Goal: Navigation & Orientation: Find specific page/section

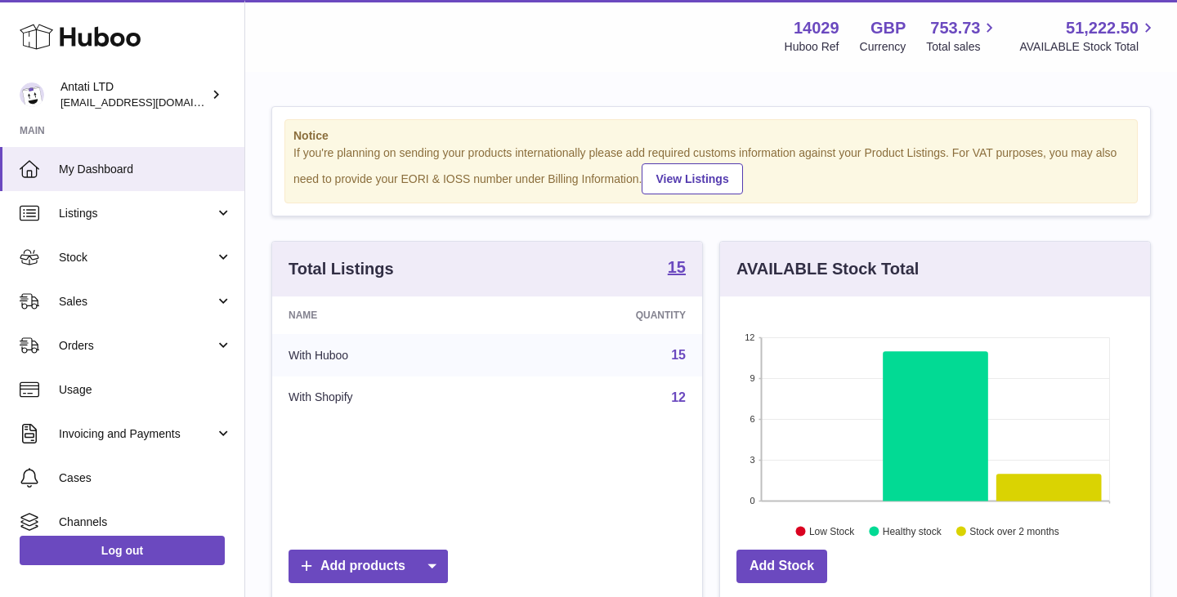
scroll to position [255, 430]
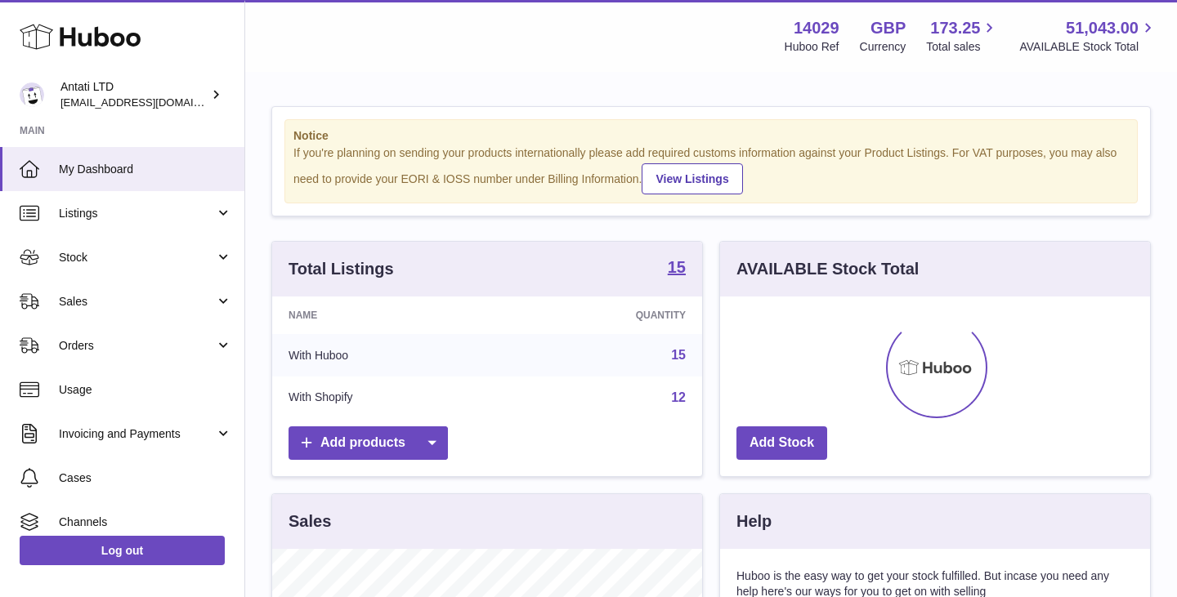
scroll to position [255, 430]
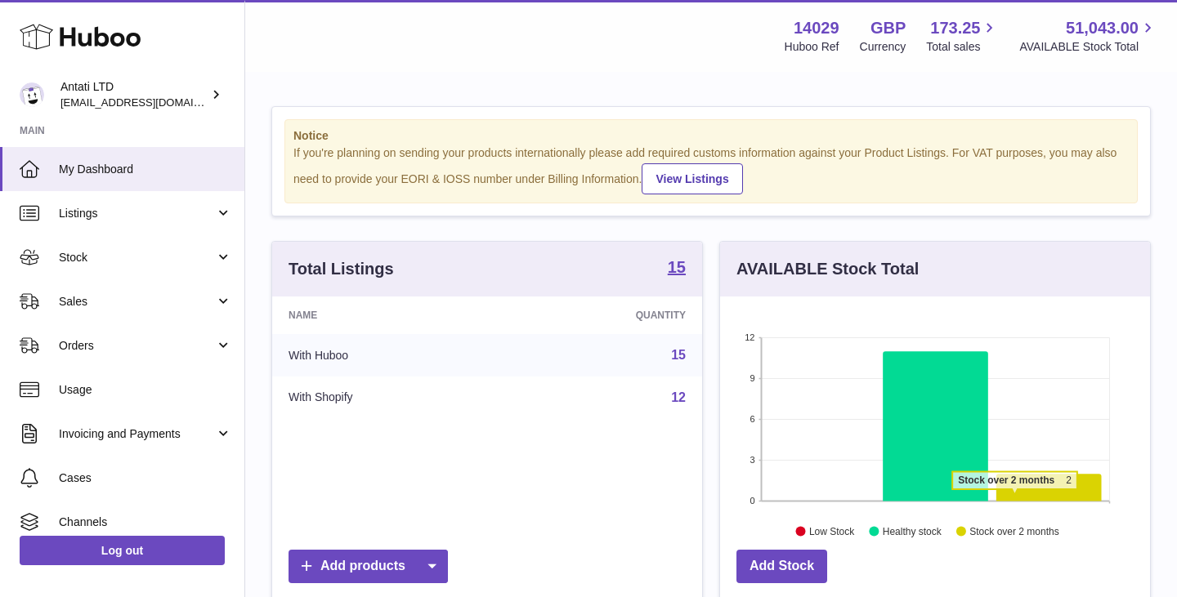
click at [1014, 498] on icon at bounding box center [1048, 487] width 105 height 27
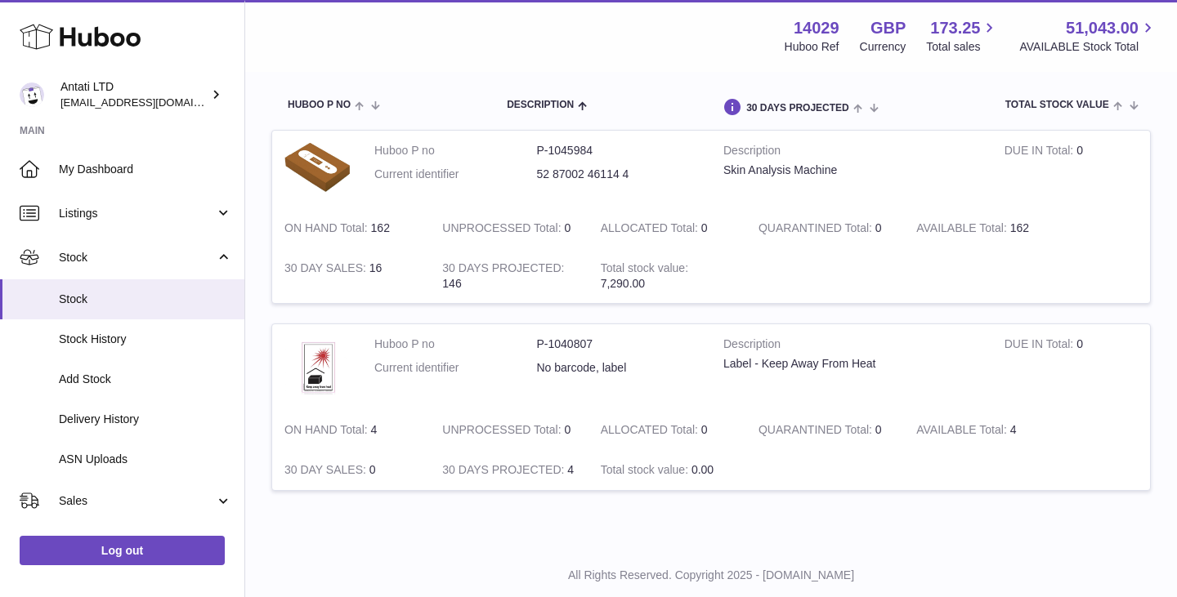
scroll to position [165, 0]
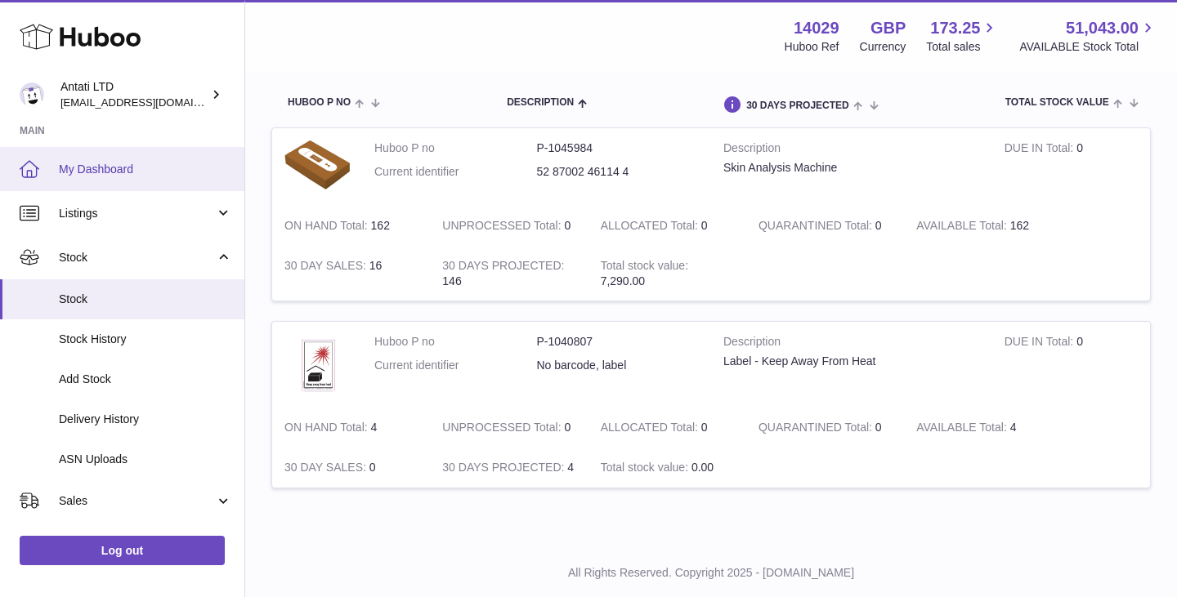
click at [175, 168] on span "My Dashboard" at bounding box center [145, 170] width 173 height 16
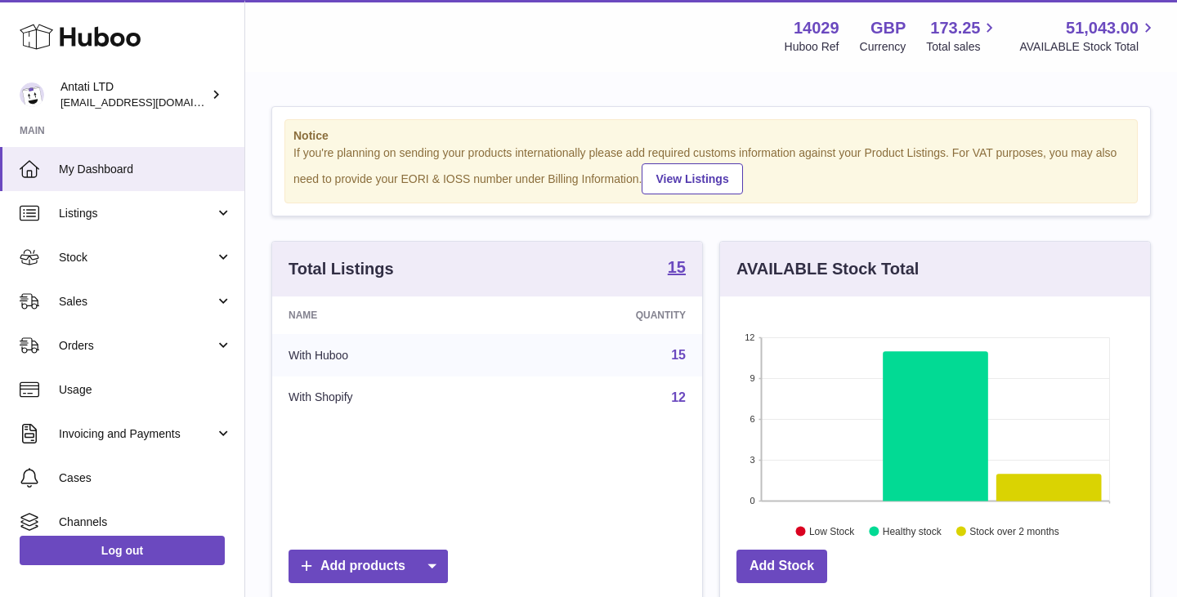
scroll to position [255, 430]
